Goal: Book appointment/travel/reservation

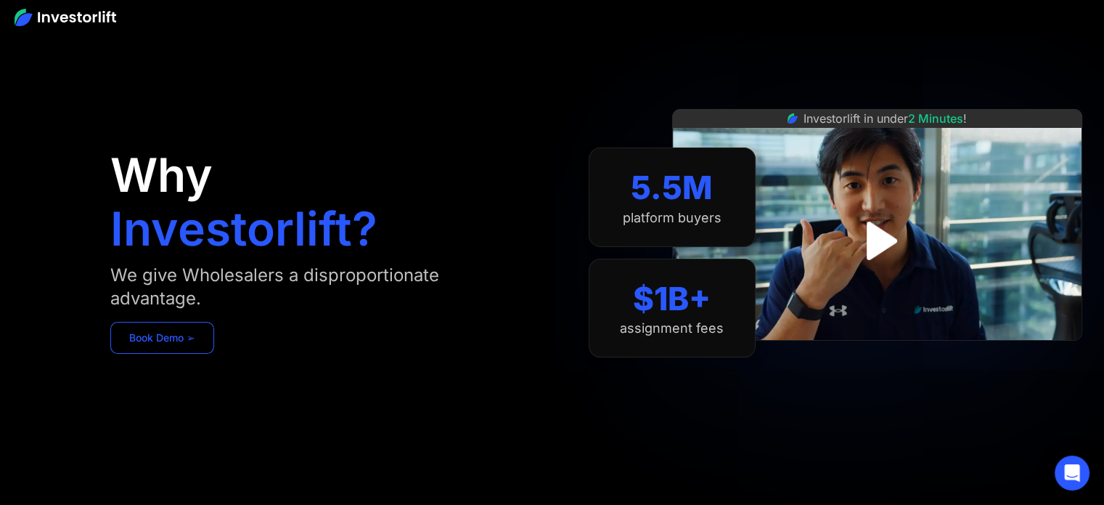
click at [134, 332] on link "Book Demo ➢" at bounding box center [162, 338] width 104 height 32
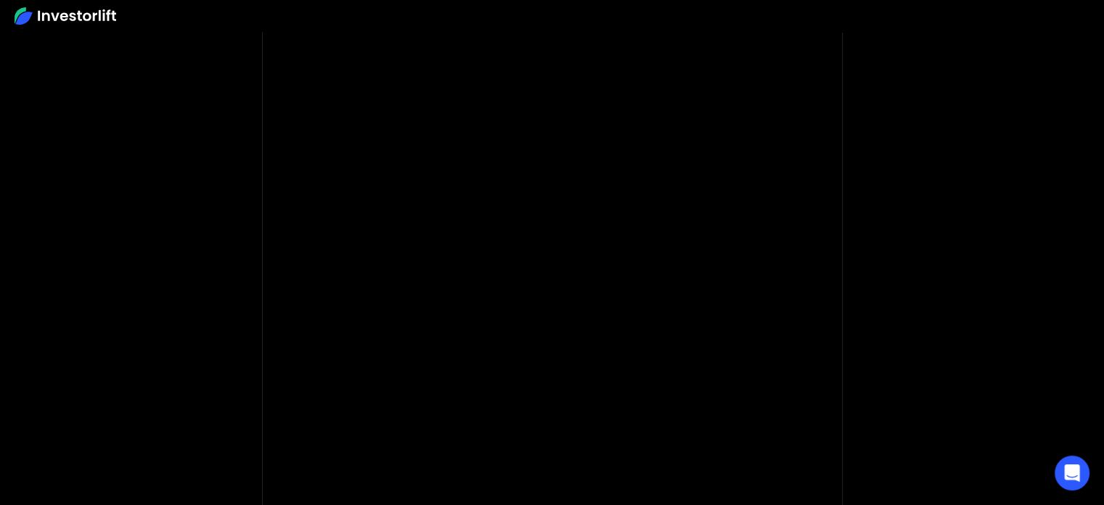
scroll to position [218, 0]
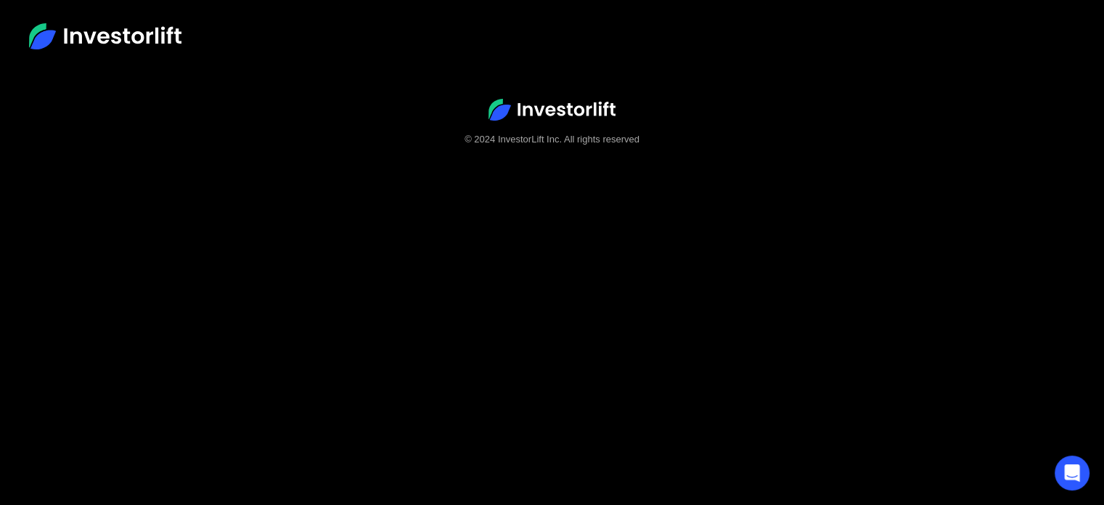
scroll to position [90, 0]
